Goal: Task Accomplishment & Management: Manage account settings

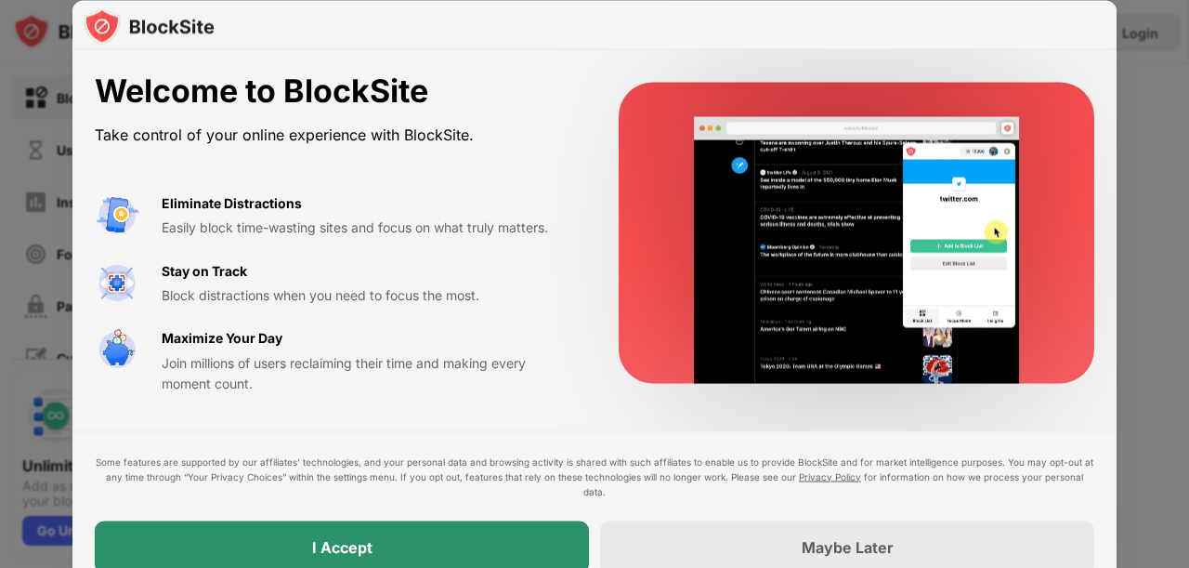
click at [302, 549] on div "I Accept" at bounding box center [342, 546] width 494 height 52
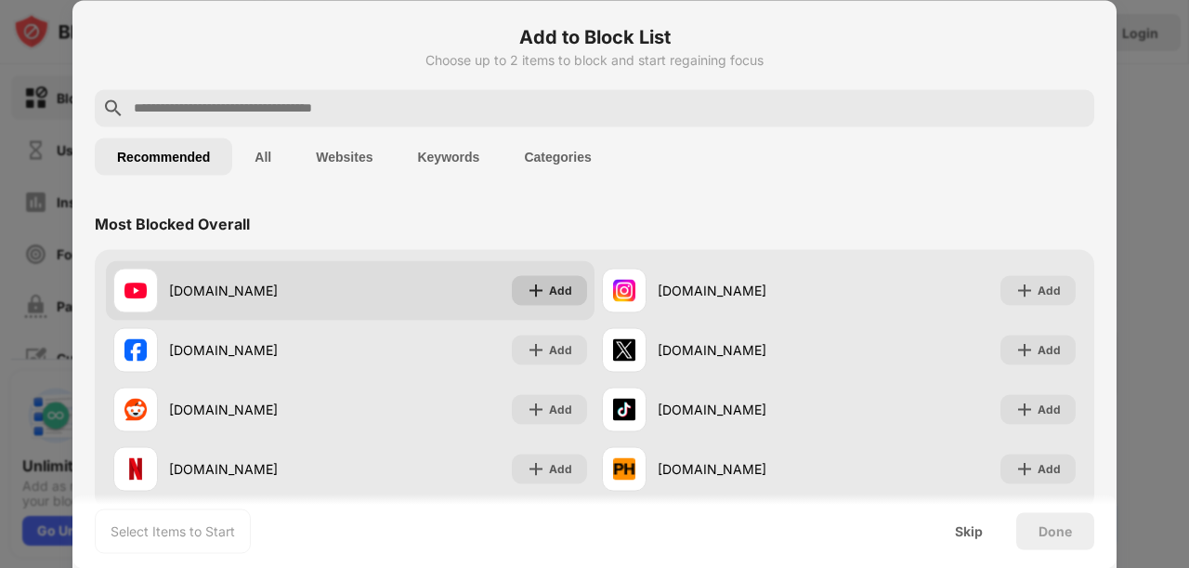
click at [561, 292] on div "Add" at bounding box center [560, 290] width 23 height 19
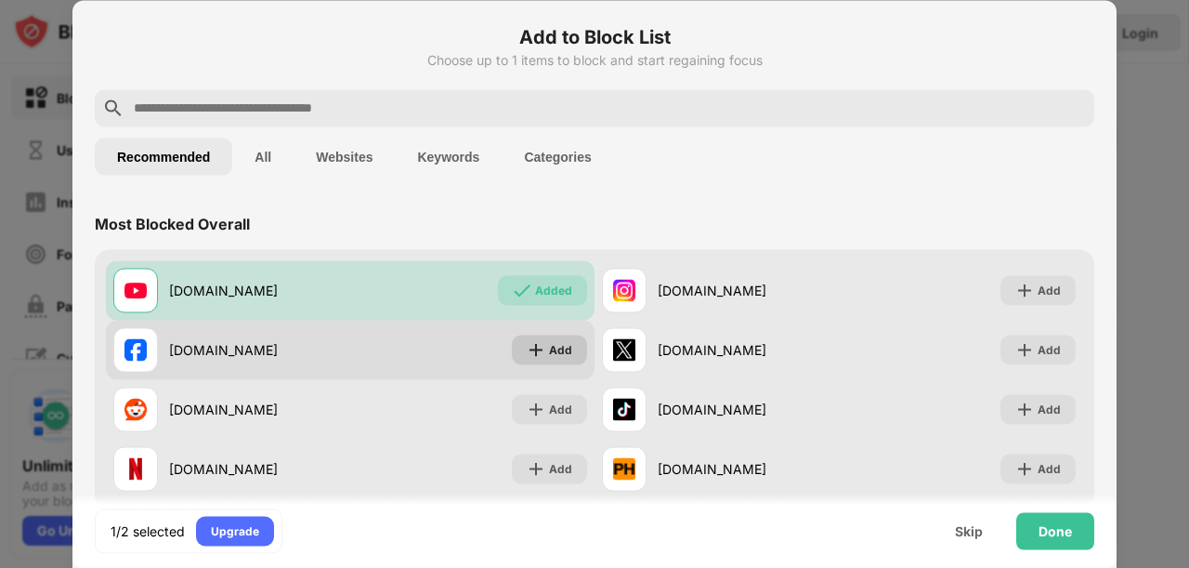
click at [549, 352] on div "Add" at bounding box center [560, 349] width 23 height 19
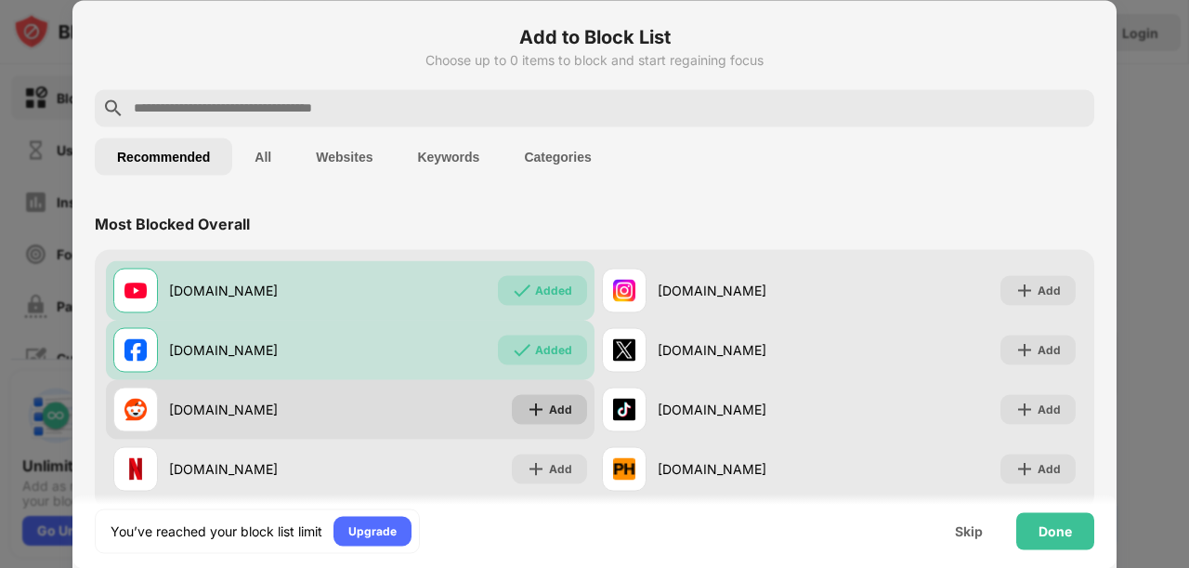
click at [542, 411] on div "Add" at bounding box center [549, 409] width 75 height 30
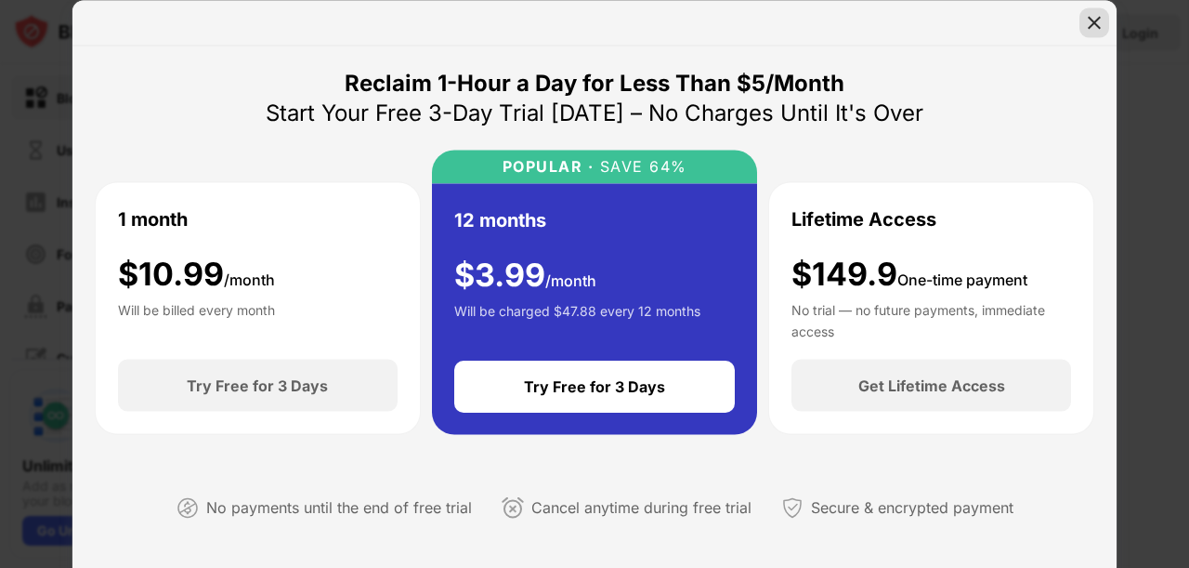
click at [1100, 14] on img at bounding box center [1094, 22] width 19 height 19
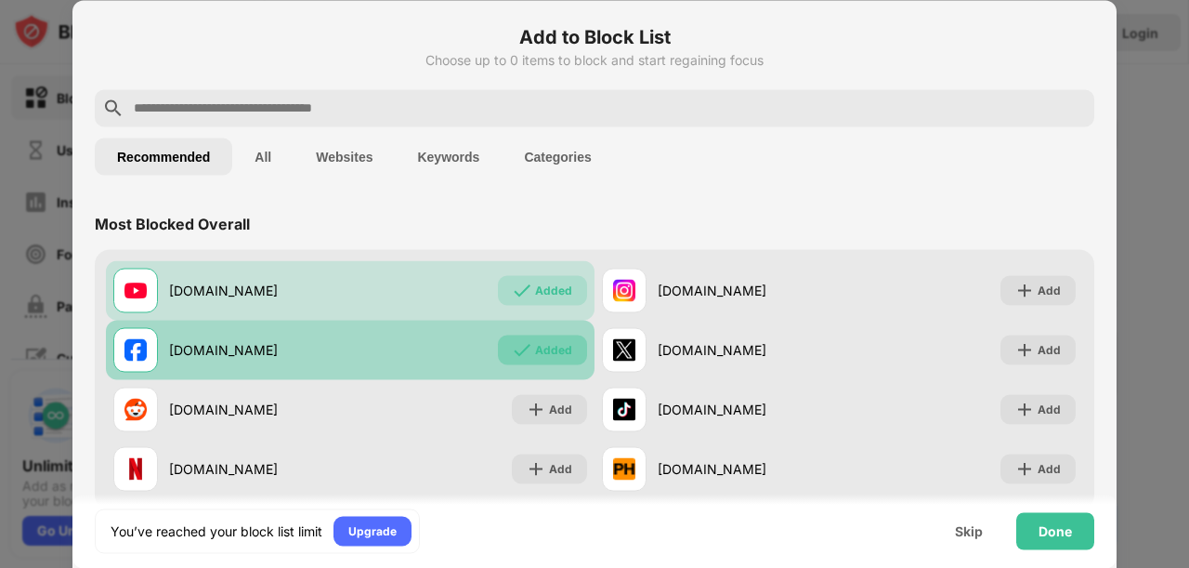
click at [515, 353] on img at bounding box center [522, 349] width 19 height 19
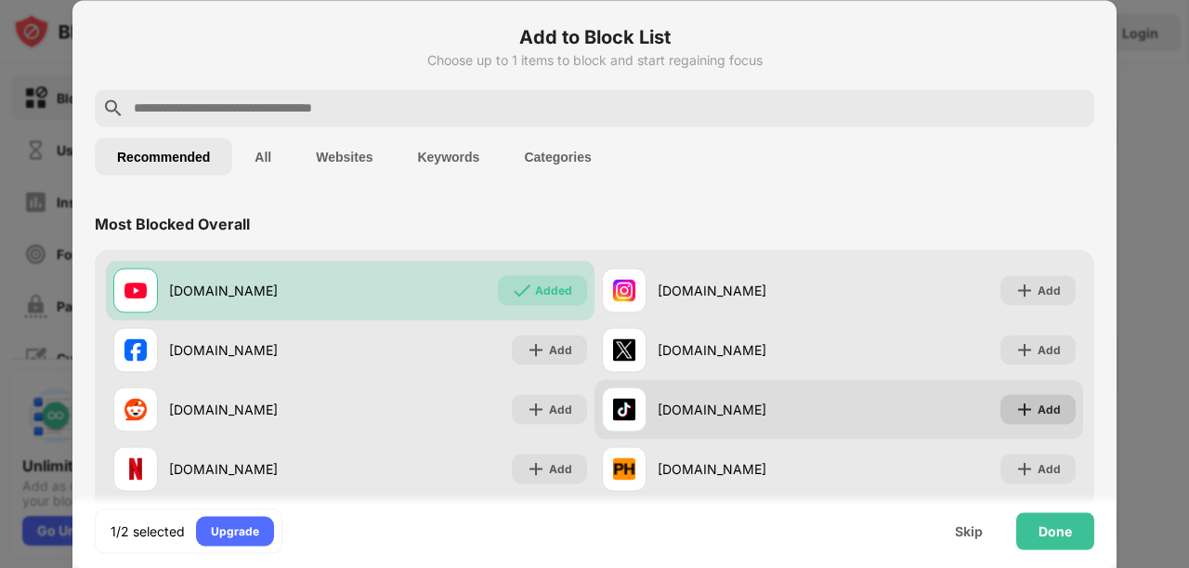
click at [1012, 418] on div "Add" at bounding box center [1037, 409] width 75 height 30
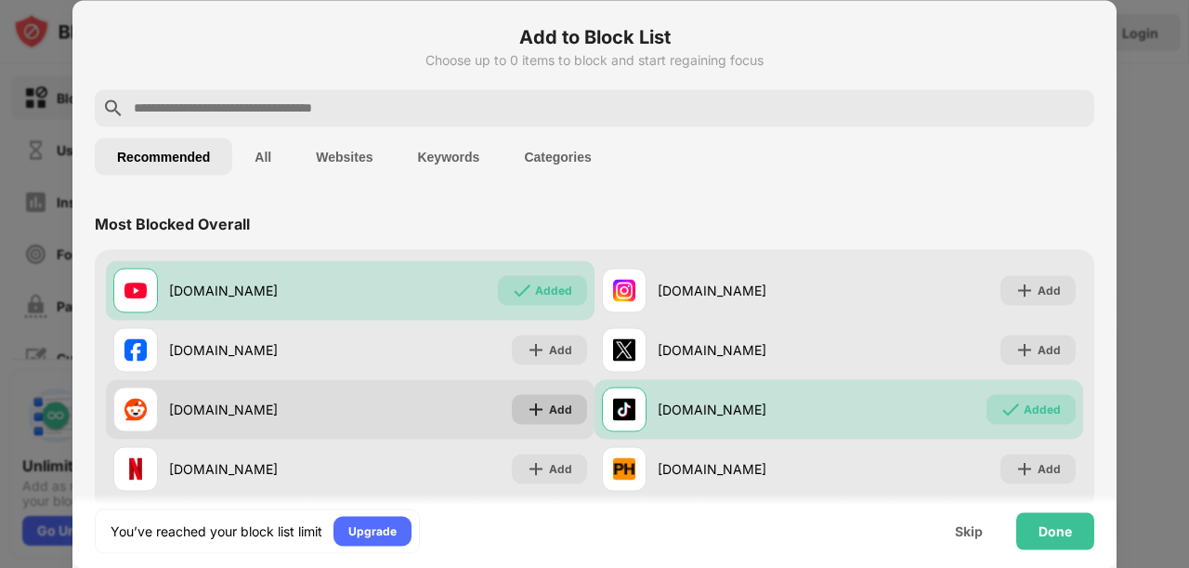
click at [549, 406] on div "Add" at bounding box center [560, 408] width 23 height 19
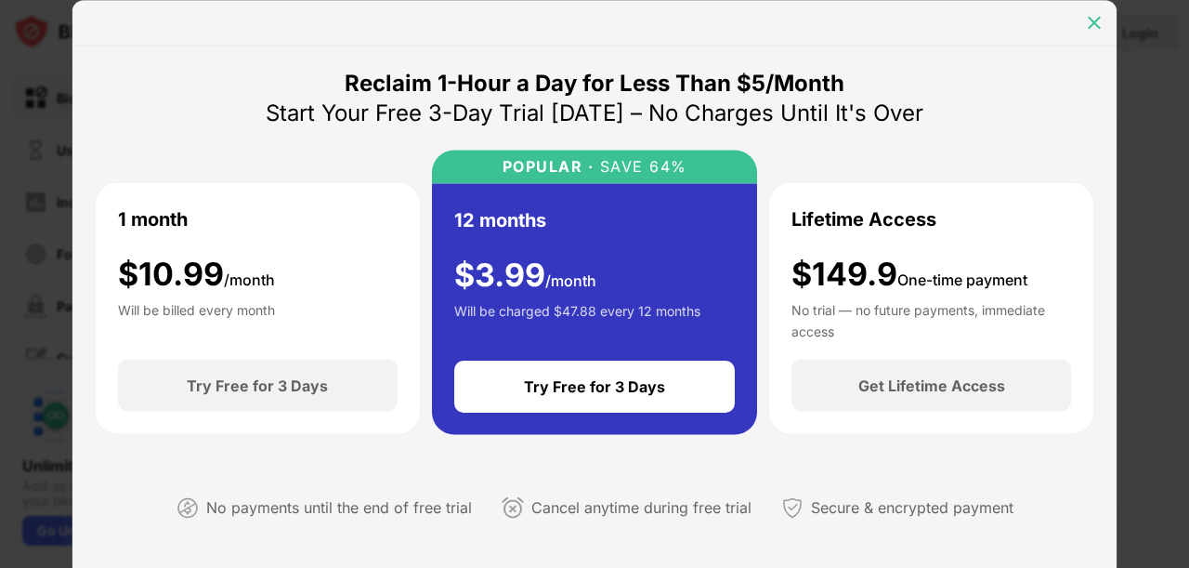
click at [1090, 26] on img at bounding box center [1094, 22] width 19 height 19
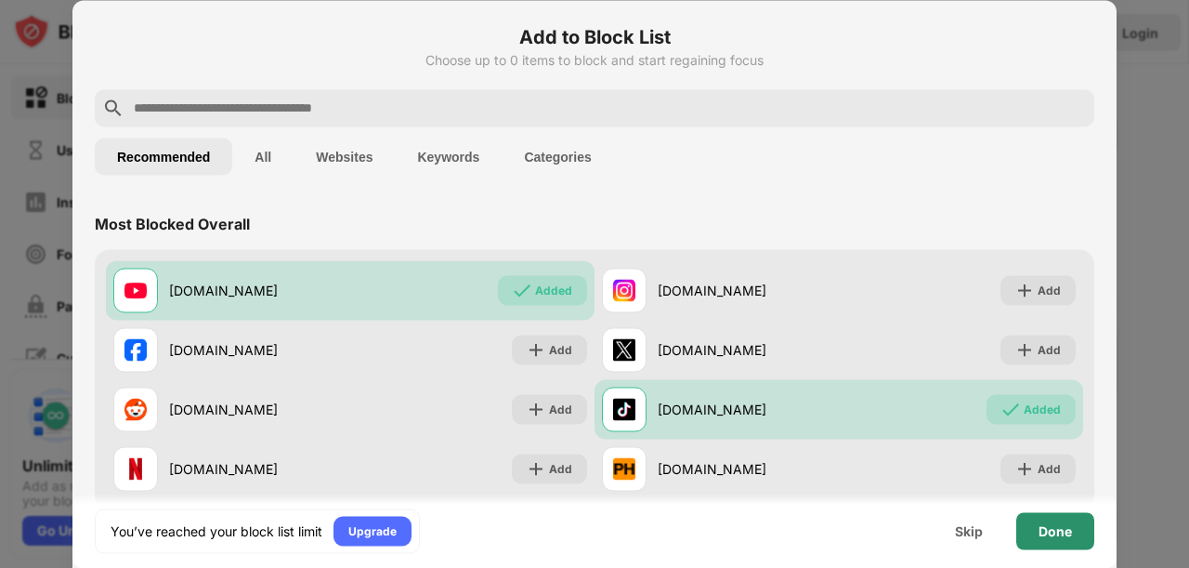
click at [1077, 525] on div "Done" at bounding box center [1055, 530] width 78 height 37
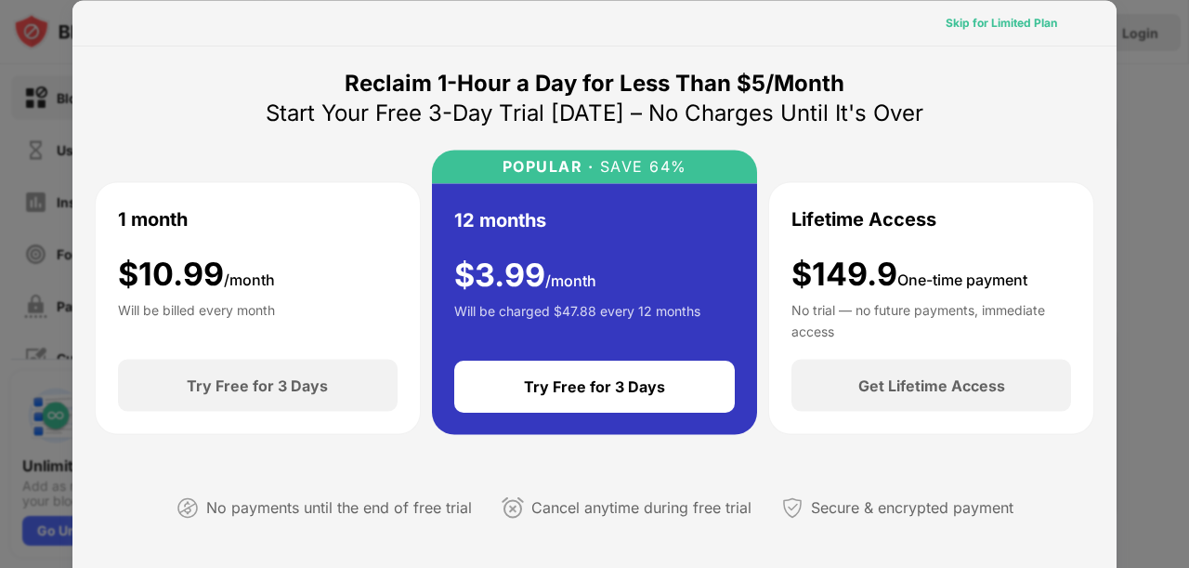
click at [1007, 21] on div "Skip for Limited Plan" at bounding box center [1001, 22] width 111 height 19
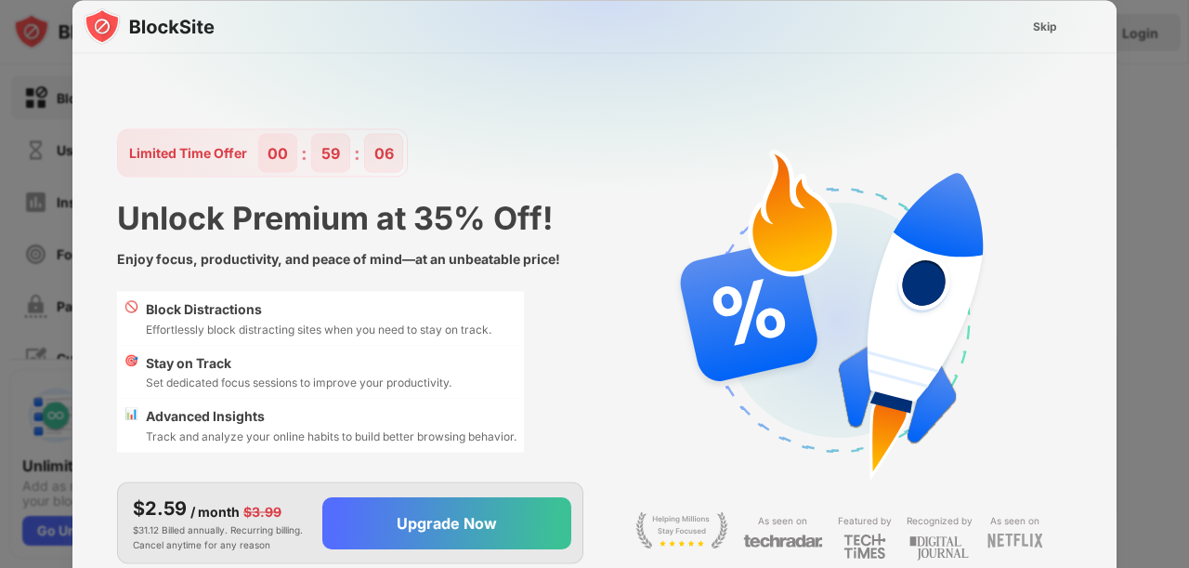
scroll to position [45, 0]
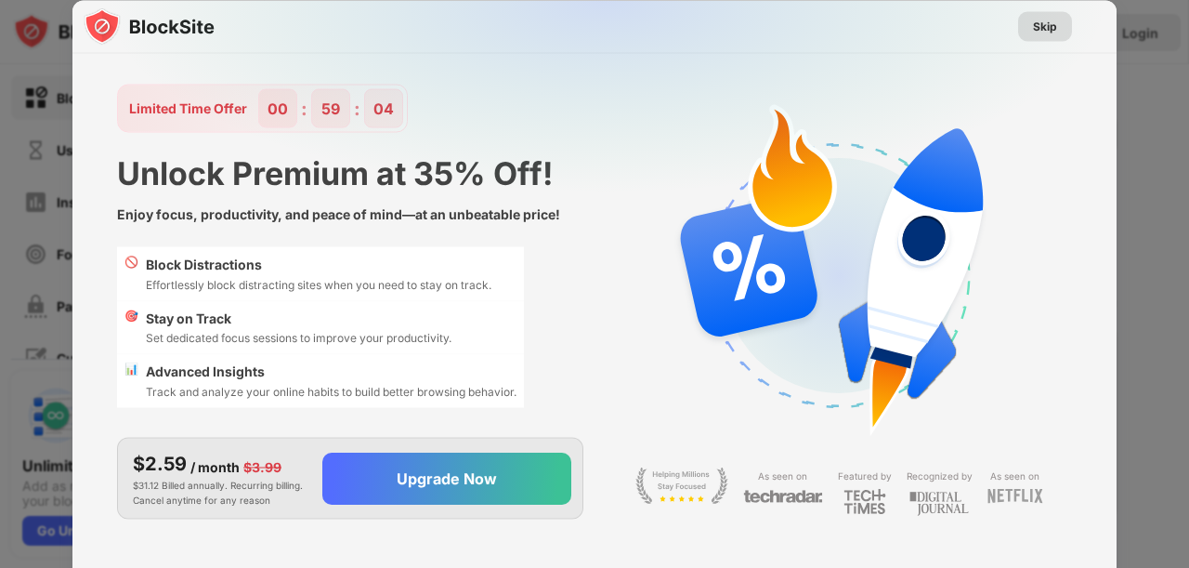
click at [1038, 30] on div "Skip" at bounding box center [1045, 26] width 24 height 19
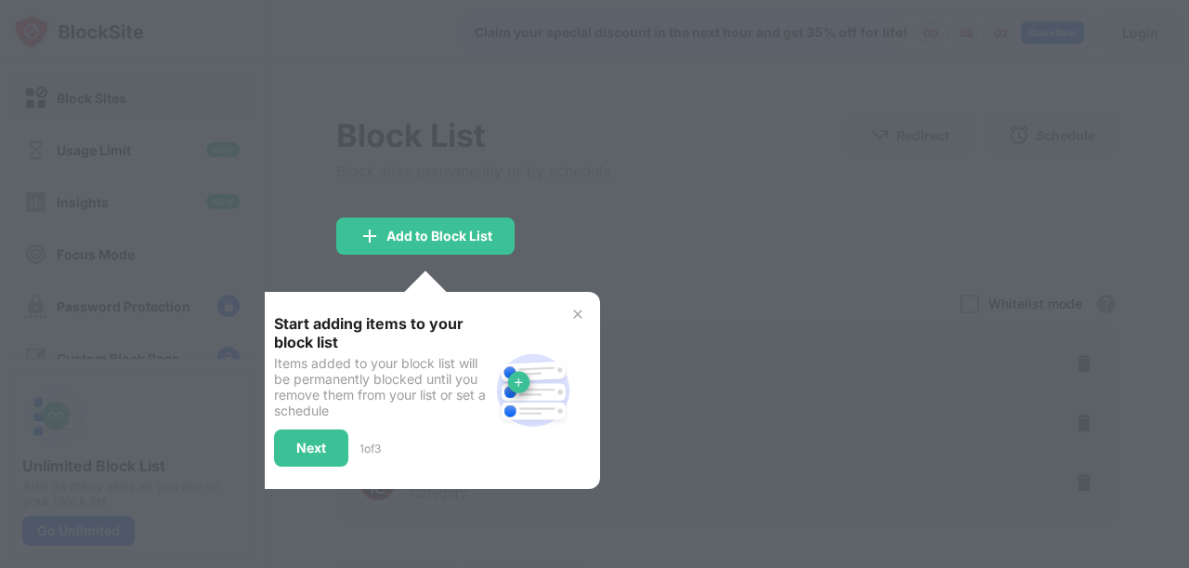
click at [776, 261] on div at bounding box center [594, 284] width 1189 height 568
click at [579, 307] on img at bounding box center [577, 314] width 15 height 15
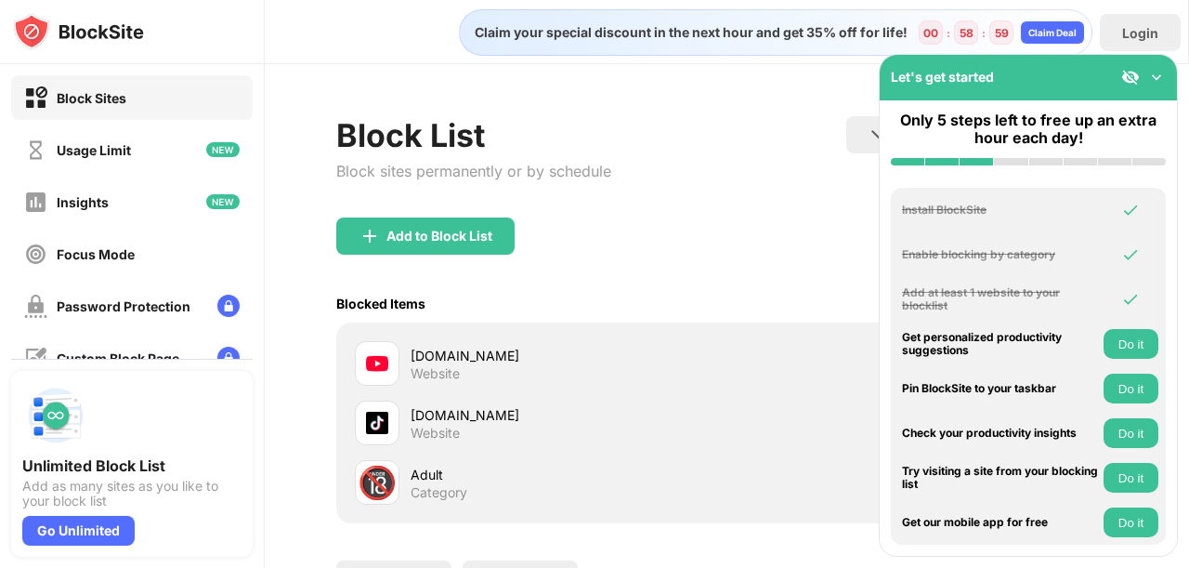
click at [1155, 76] on img at bounding box center [1156, 77] width 19 height 19
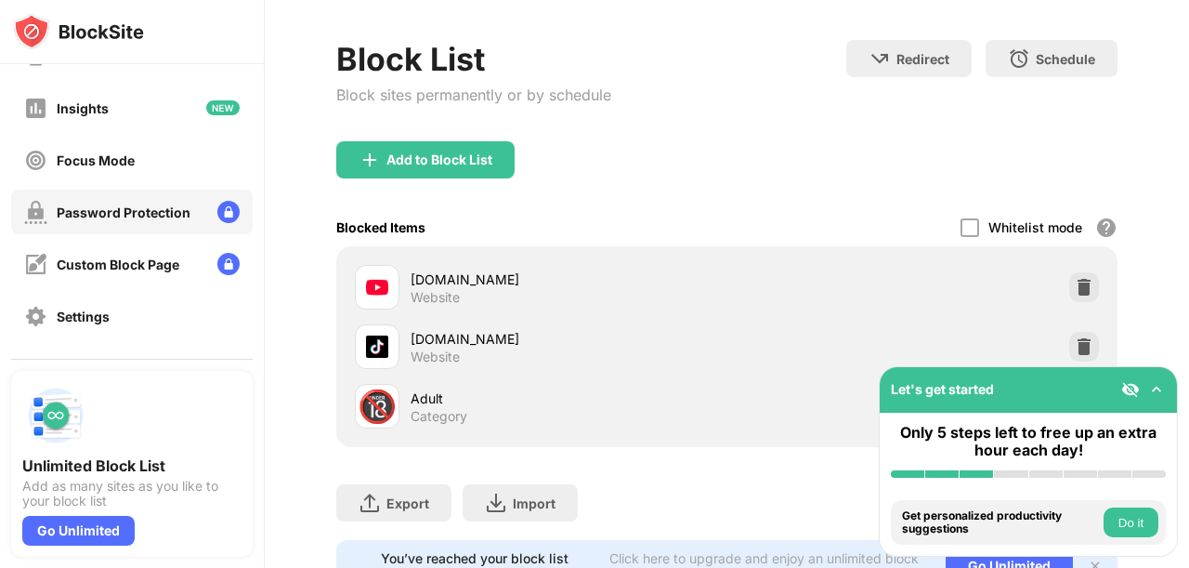
scroll to position [108, 0]
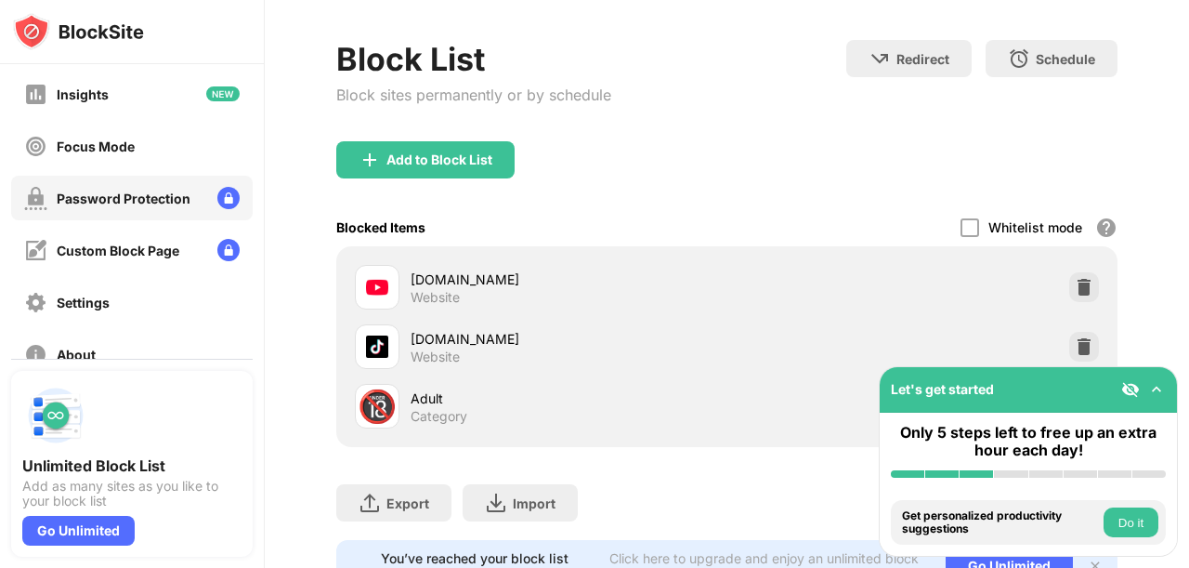
click at [147, 188] on div "Password Protection" at bounding box center [107, 198] width 166 height 23
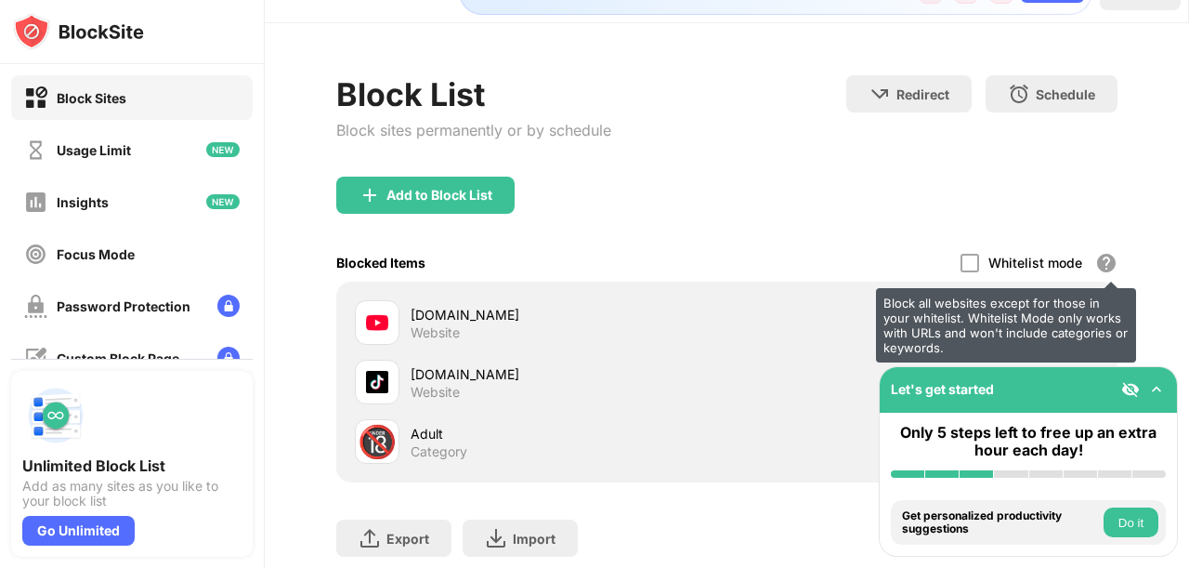
scroll to position [58, 0]
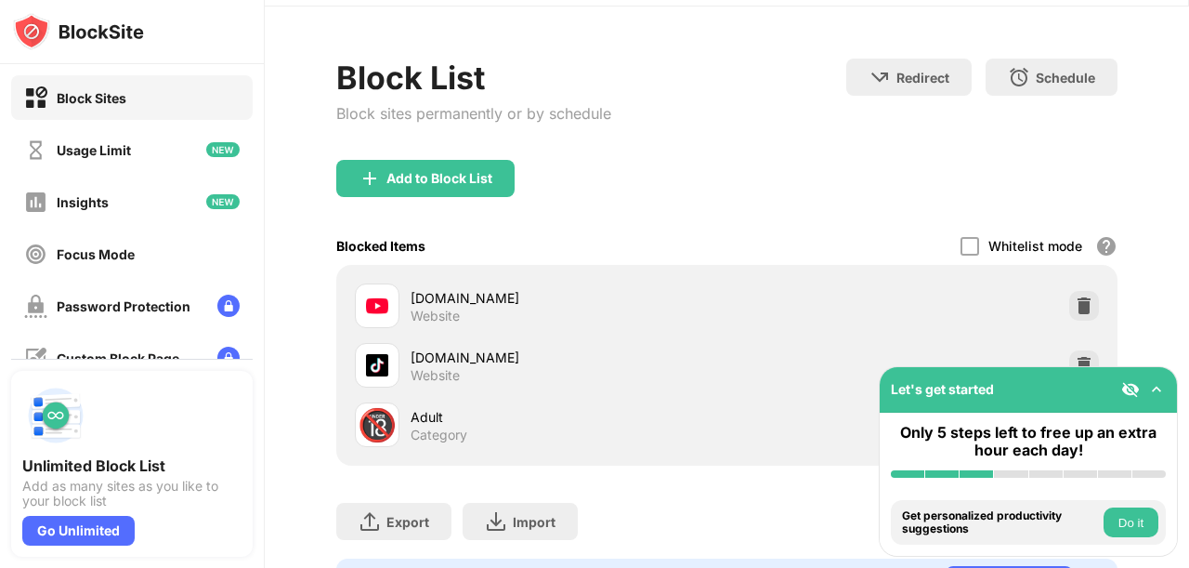
click at [1062, 320] on div "[DOMAIN_NAME] Website" at bounding box center [726, 305] width 759 height 59
click at [1075, 304] on img at bounding box center [1084, 305] width 19 height 19
